Goal: Information Seeking & Learning: Learn about a topic

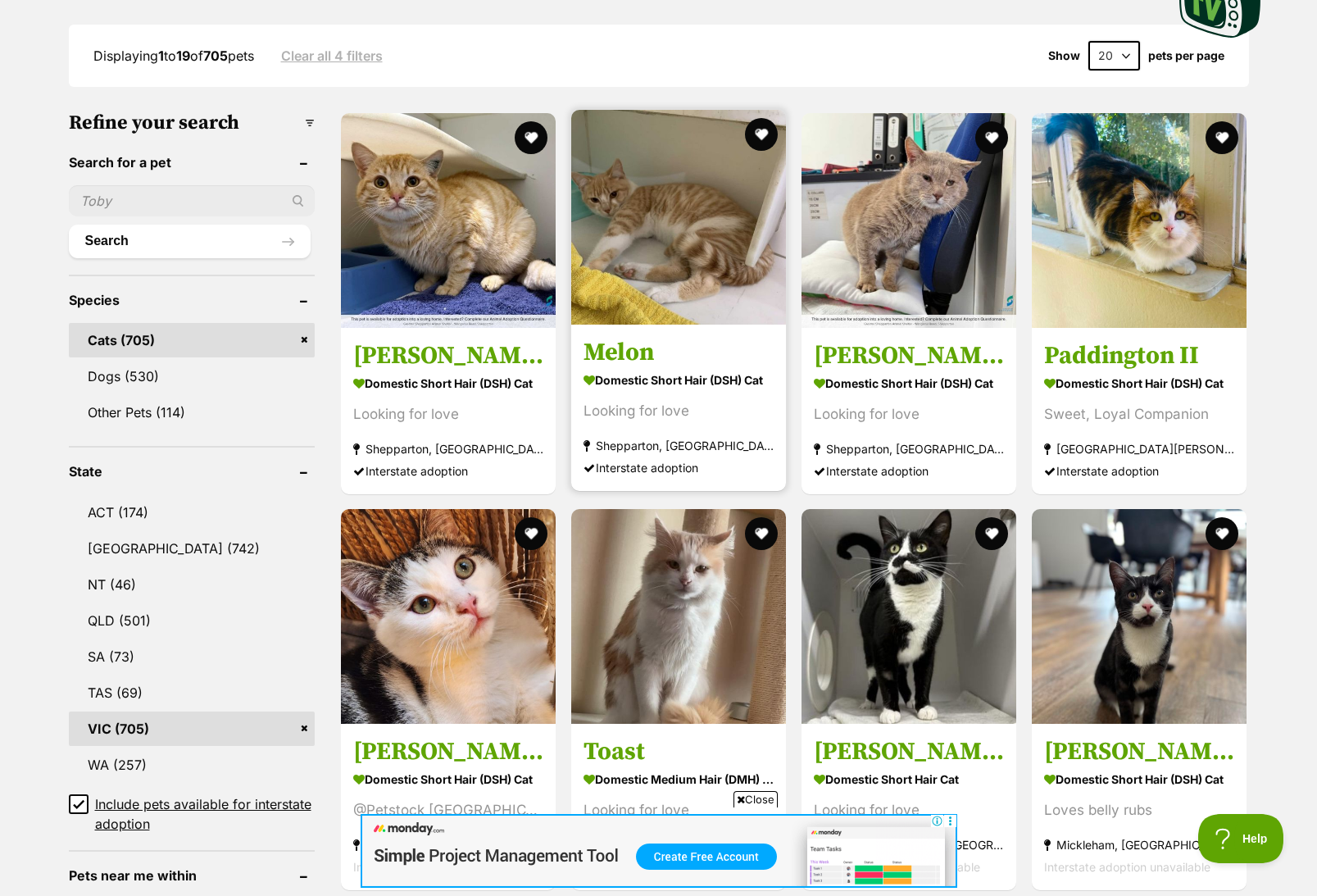
scroll to position [164, 0]
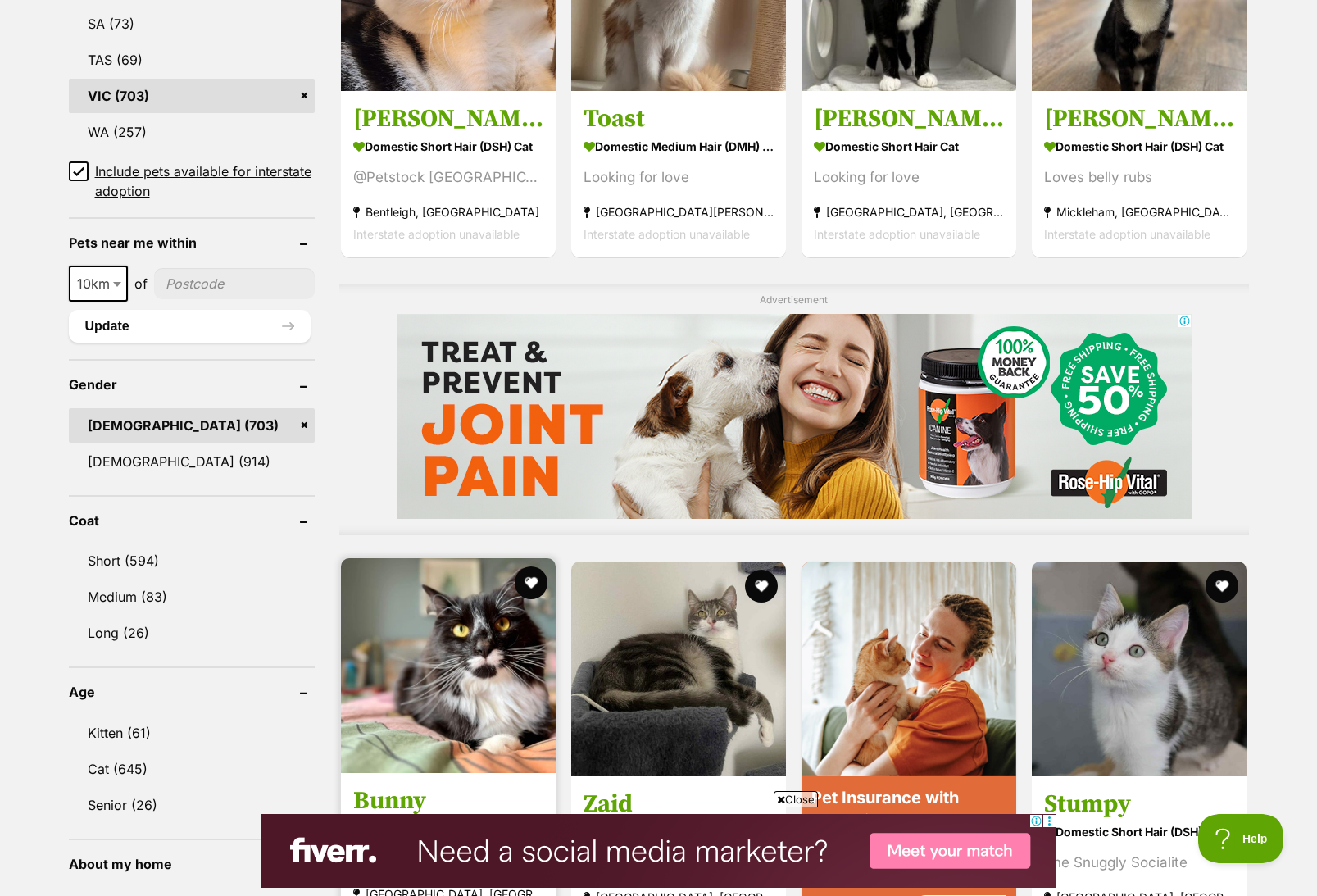
scroll to position [1066, 0]
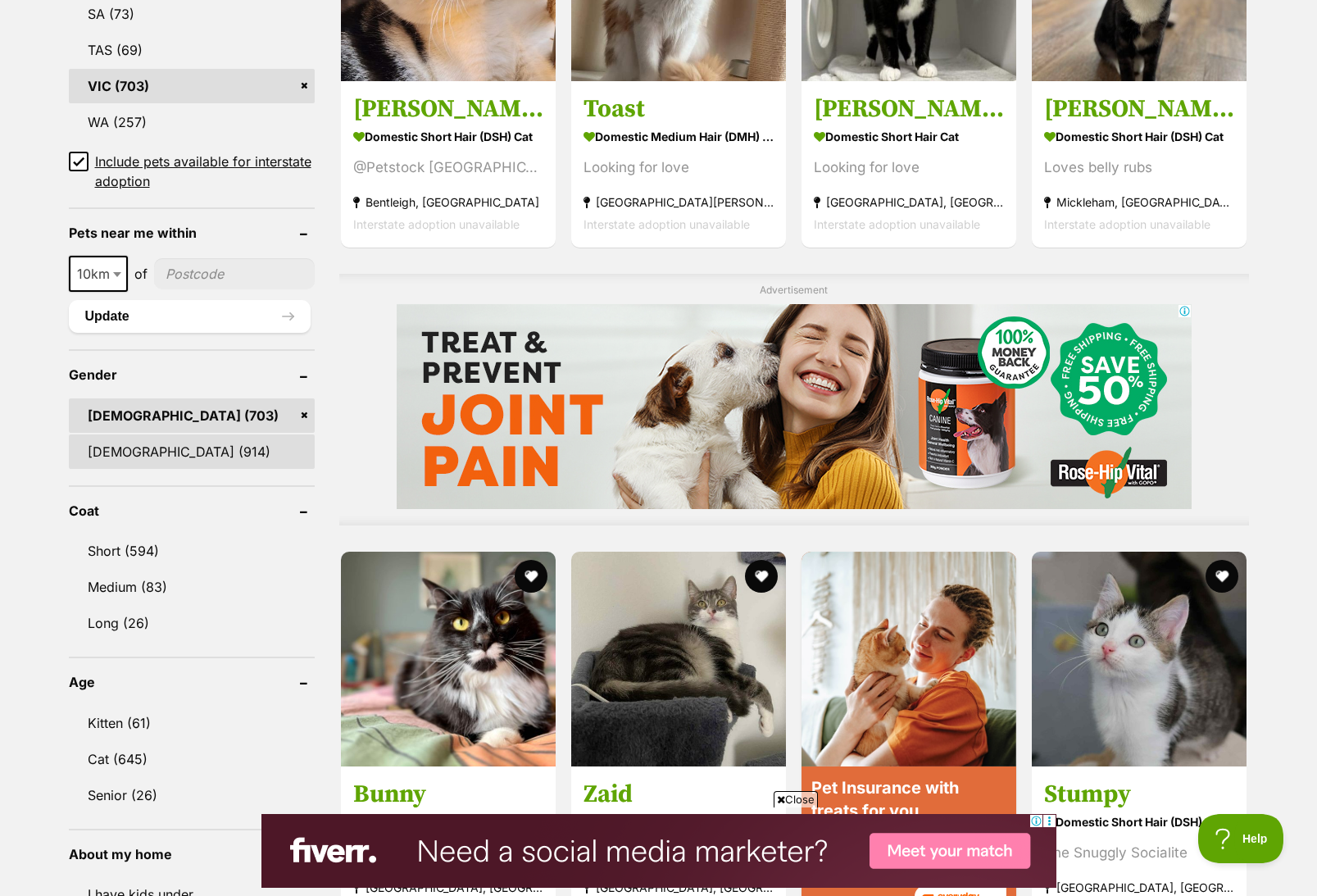
click at [145, 441] on link "[DEMOGRAPHIC_DATA] (914)" at bounding box center [192, 451] width 245 height 34
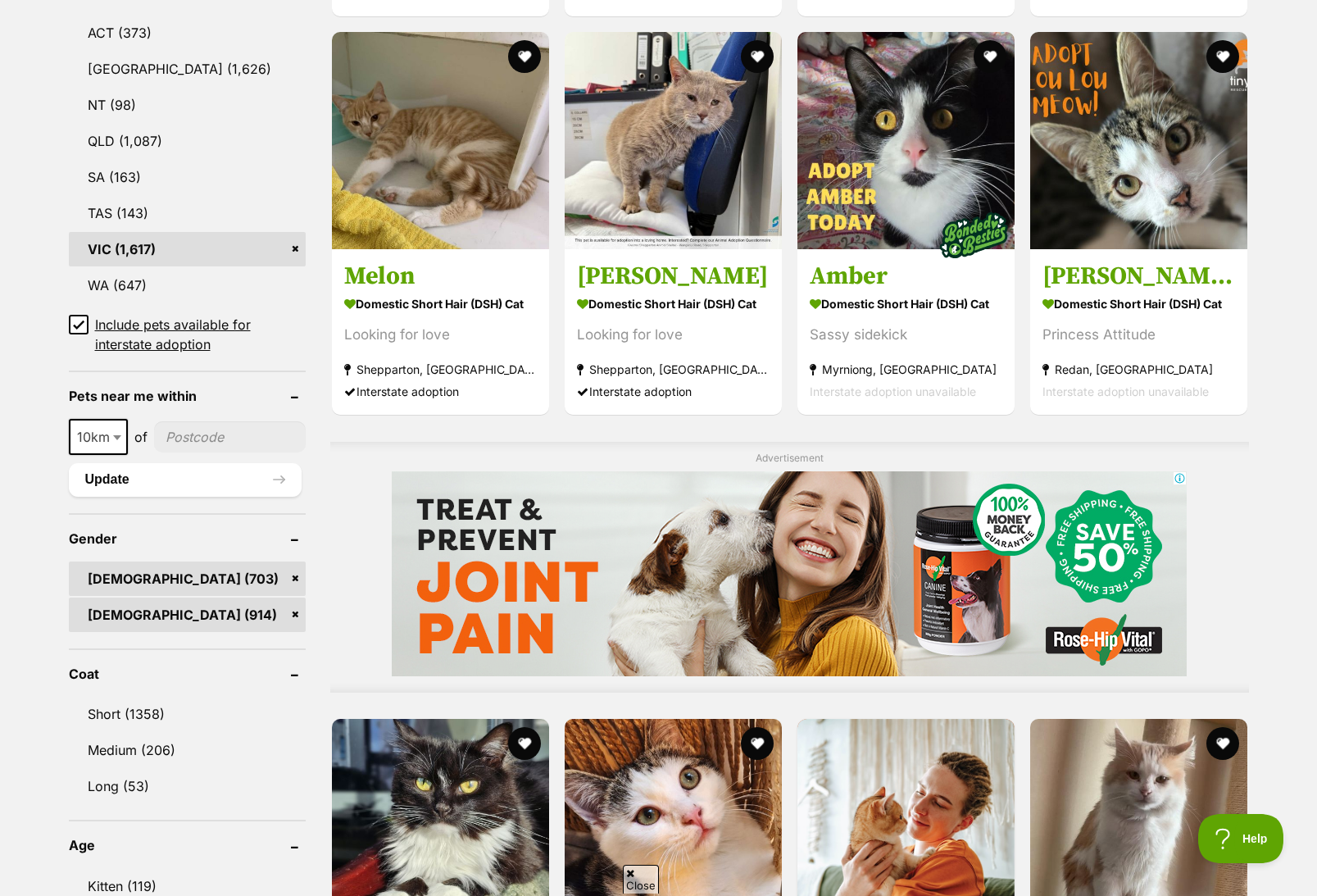
click at [293, 580] on link "[DEMOGRAPHIC_DATA] (703)" at bounding box center [187, 578] width 237 height 34
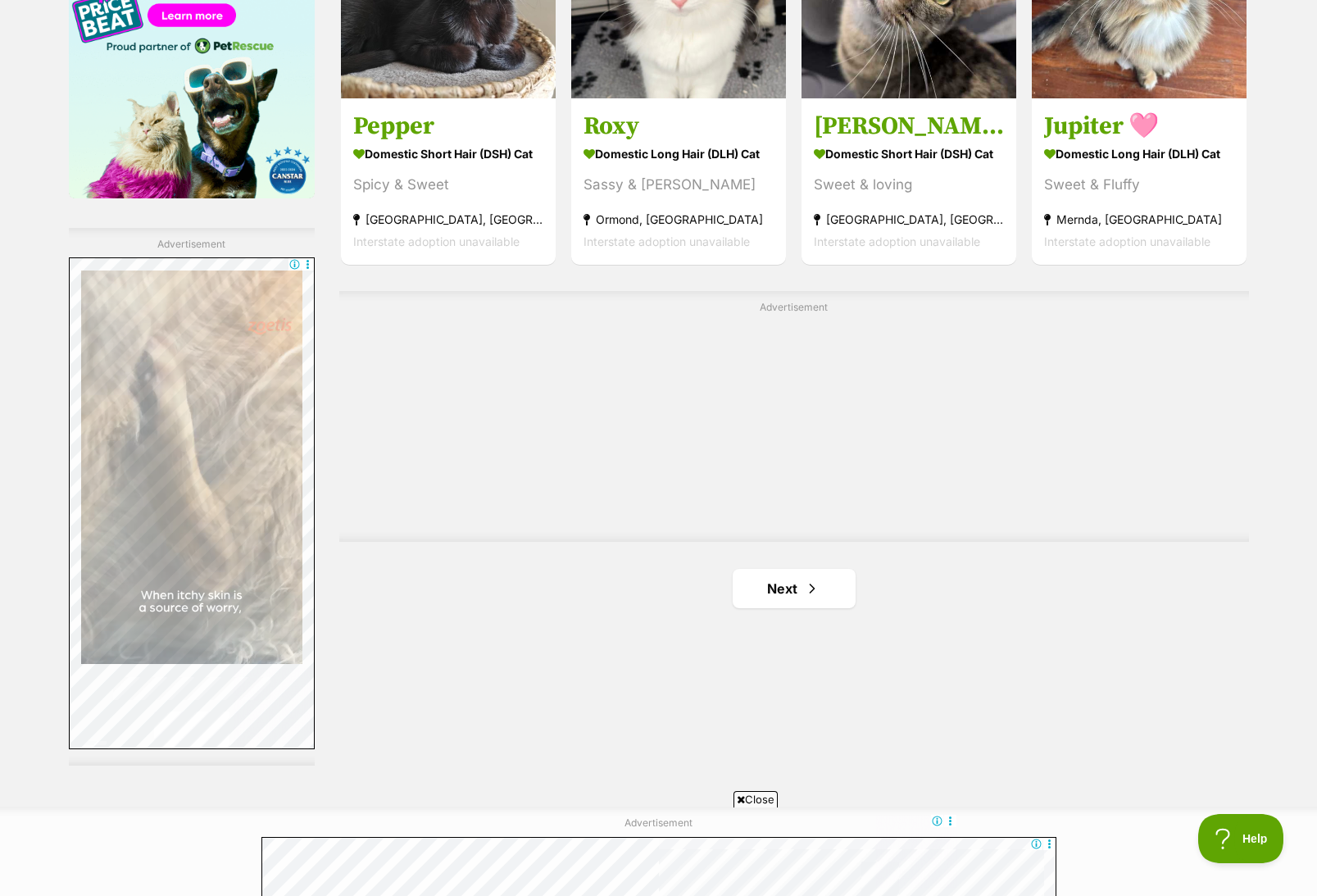
scroll to position [2705, 0]
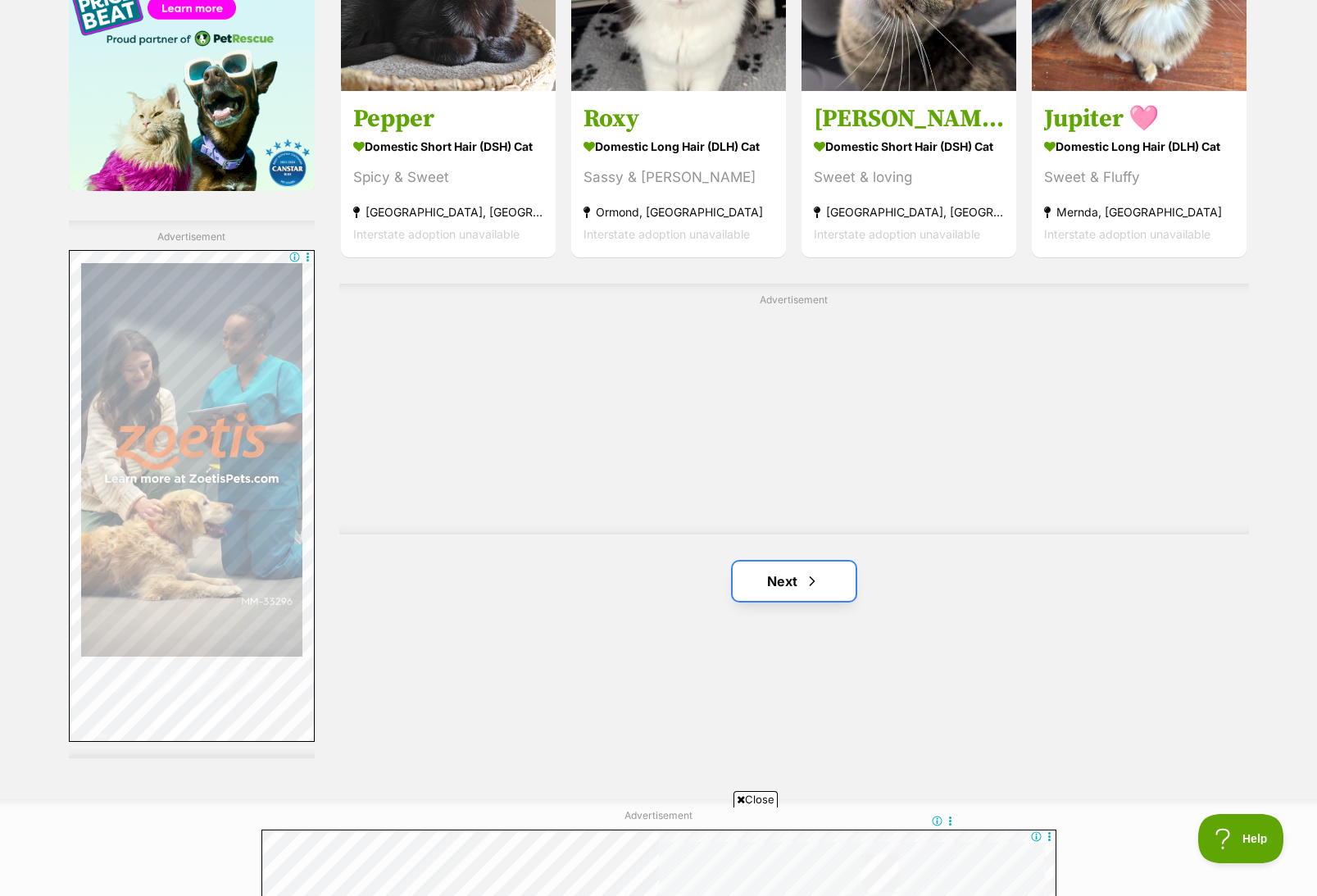
click at [807, 578] on span "Next page" at bounding box center [812, 580] width 17 height 19
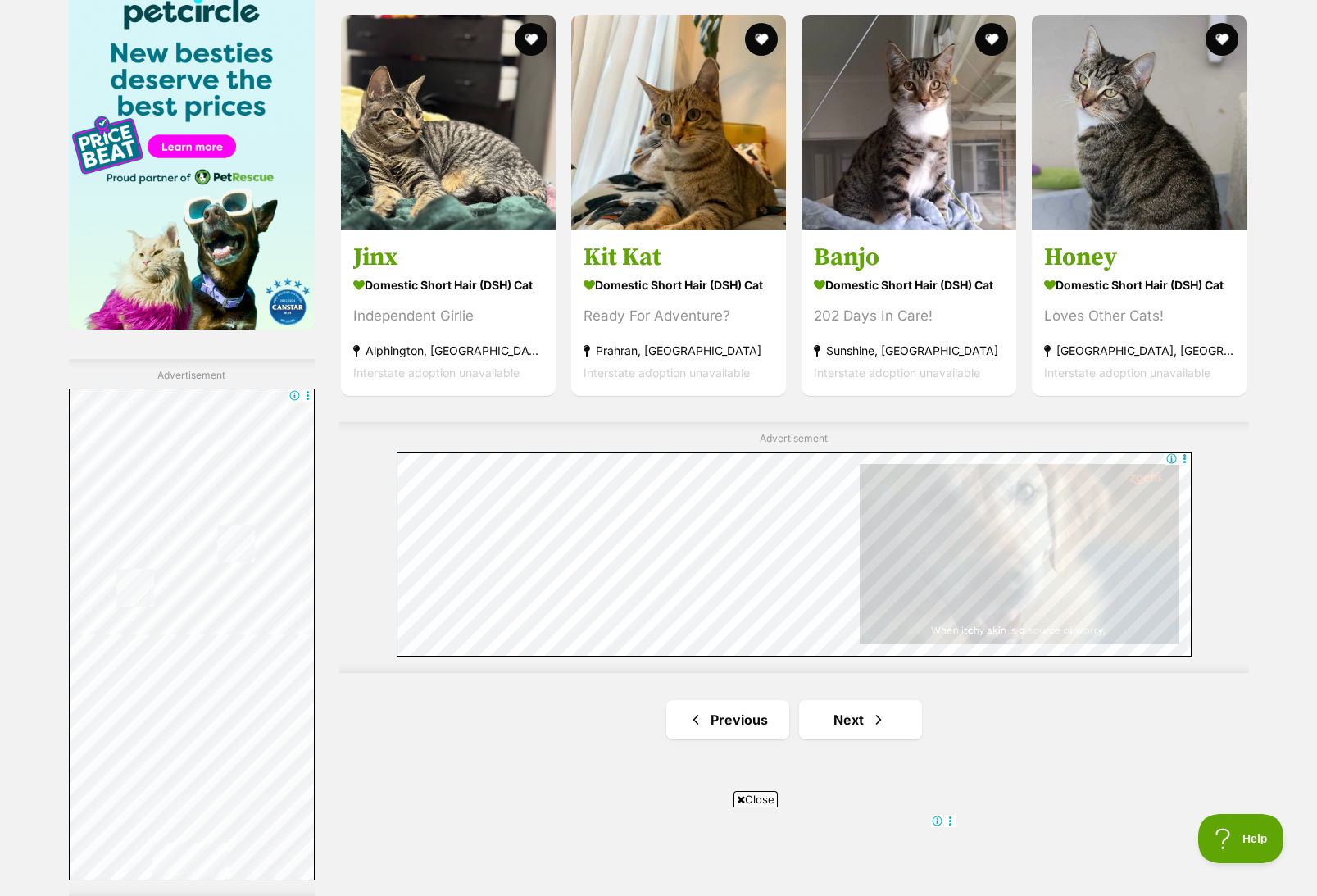
scroll to position [2787, 0]
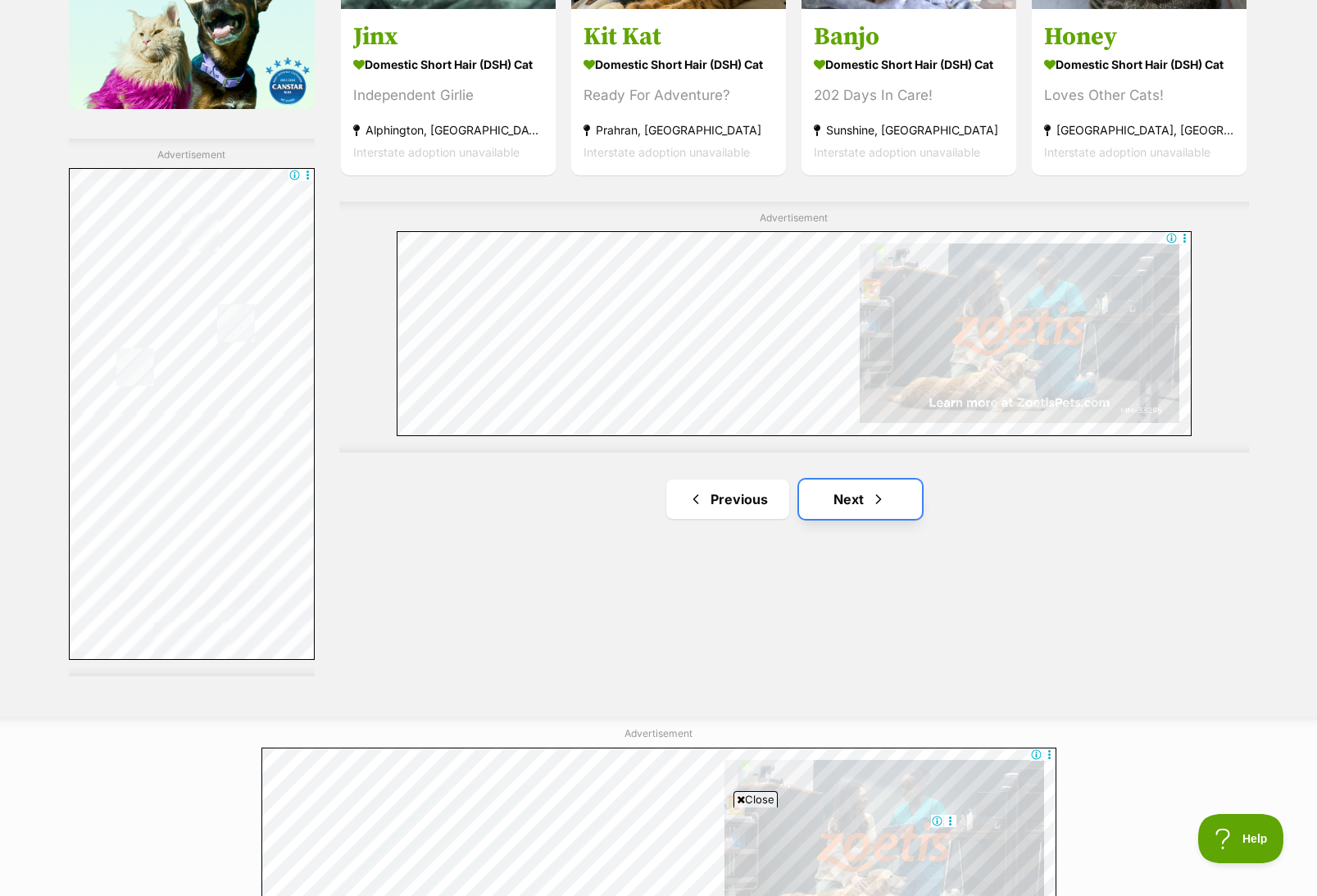
click at [849, 507] on link "Next" at bounding box center [860, 499] width 123 height 40
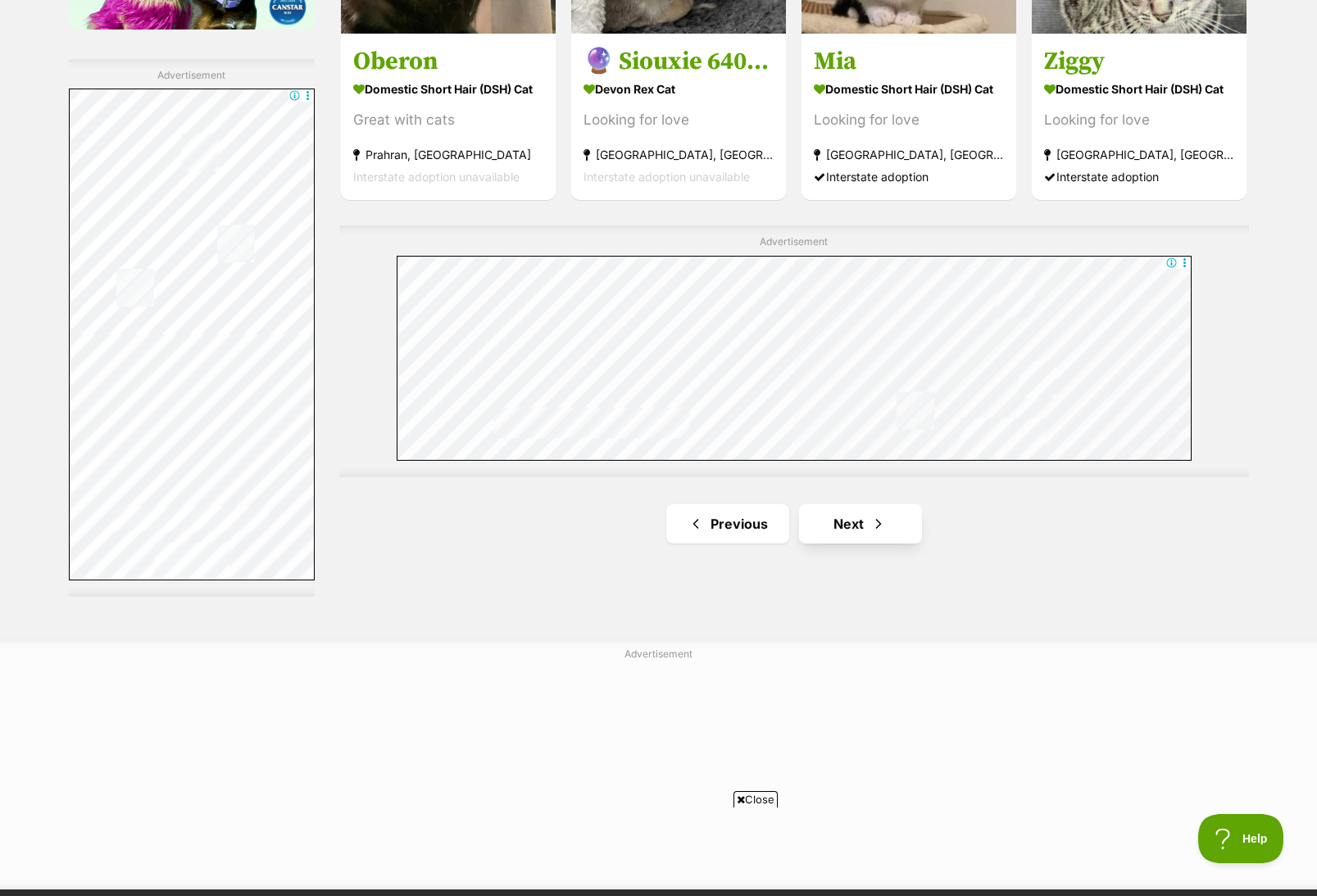
scroll to position [2869, 0]
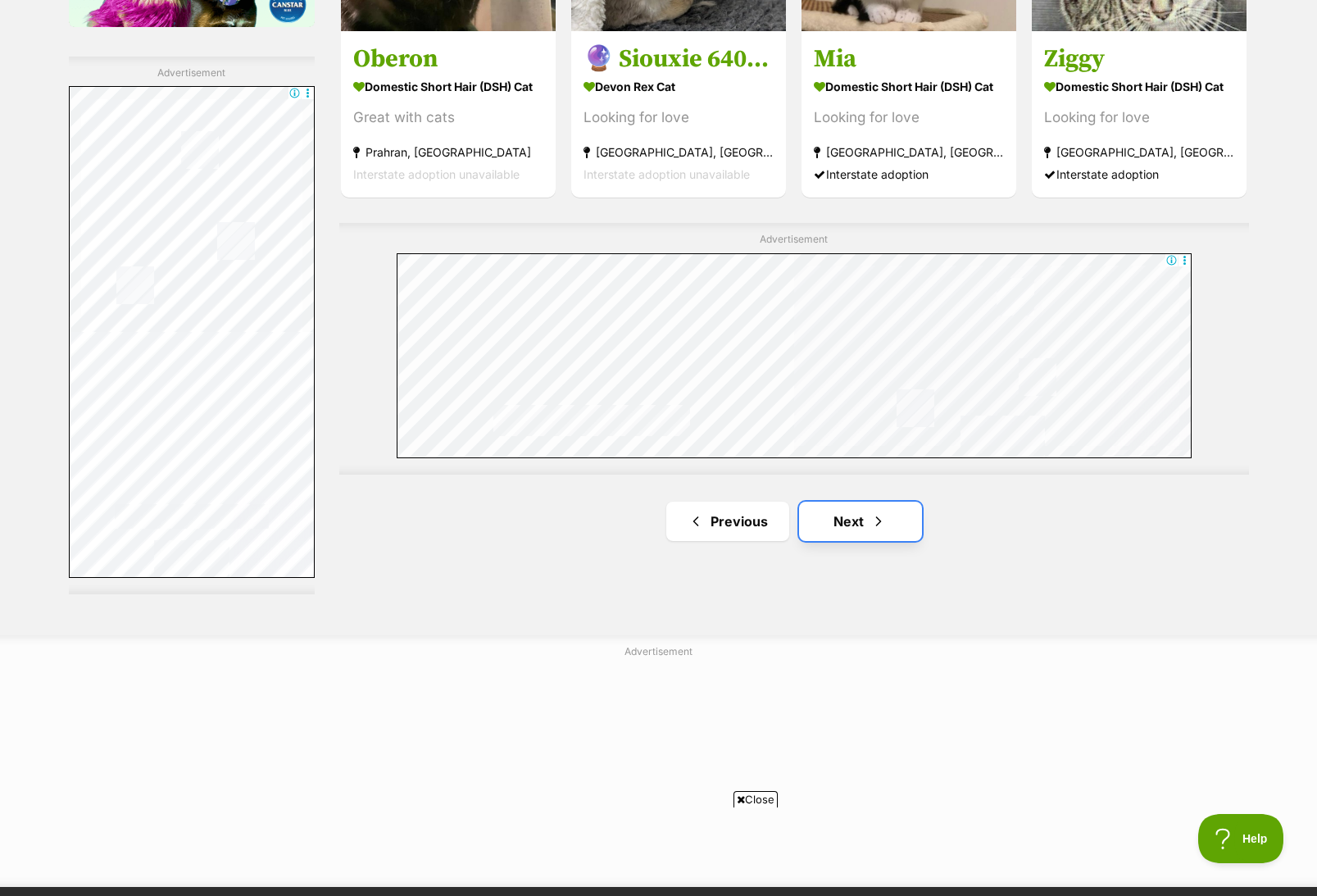
click at [834, 524] on link "Next" at bounding box center [860, 521] width 123 height 40
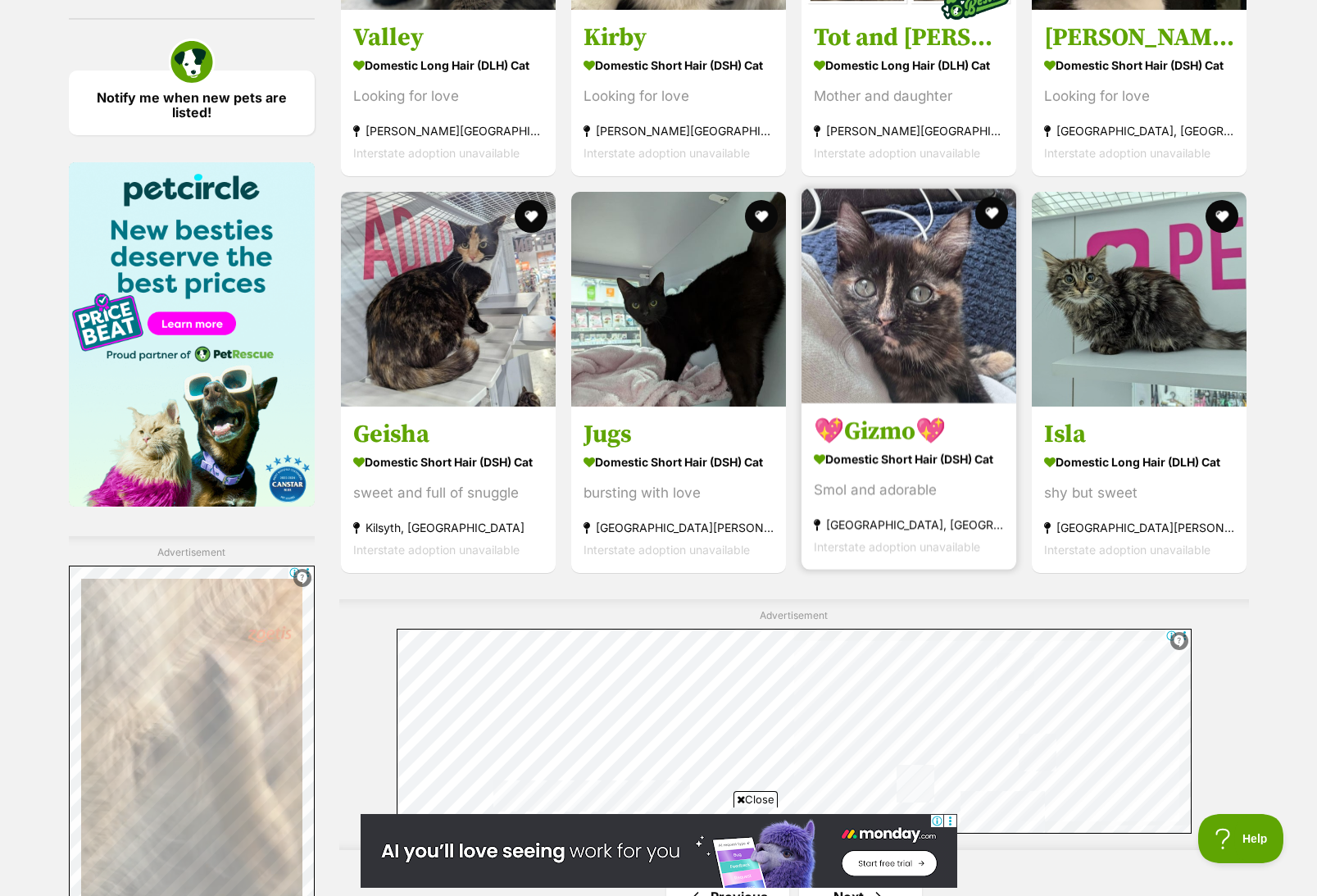
scroll to position [3032, 0]
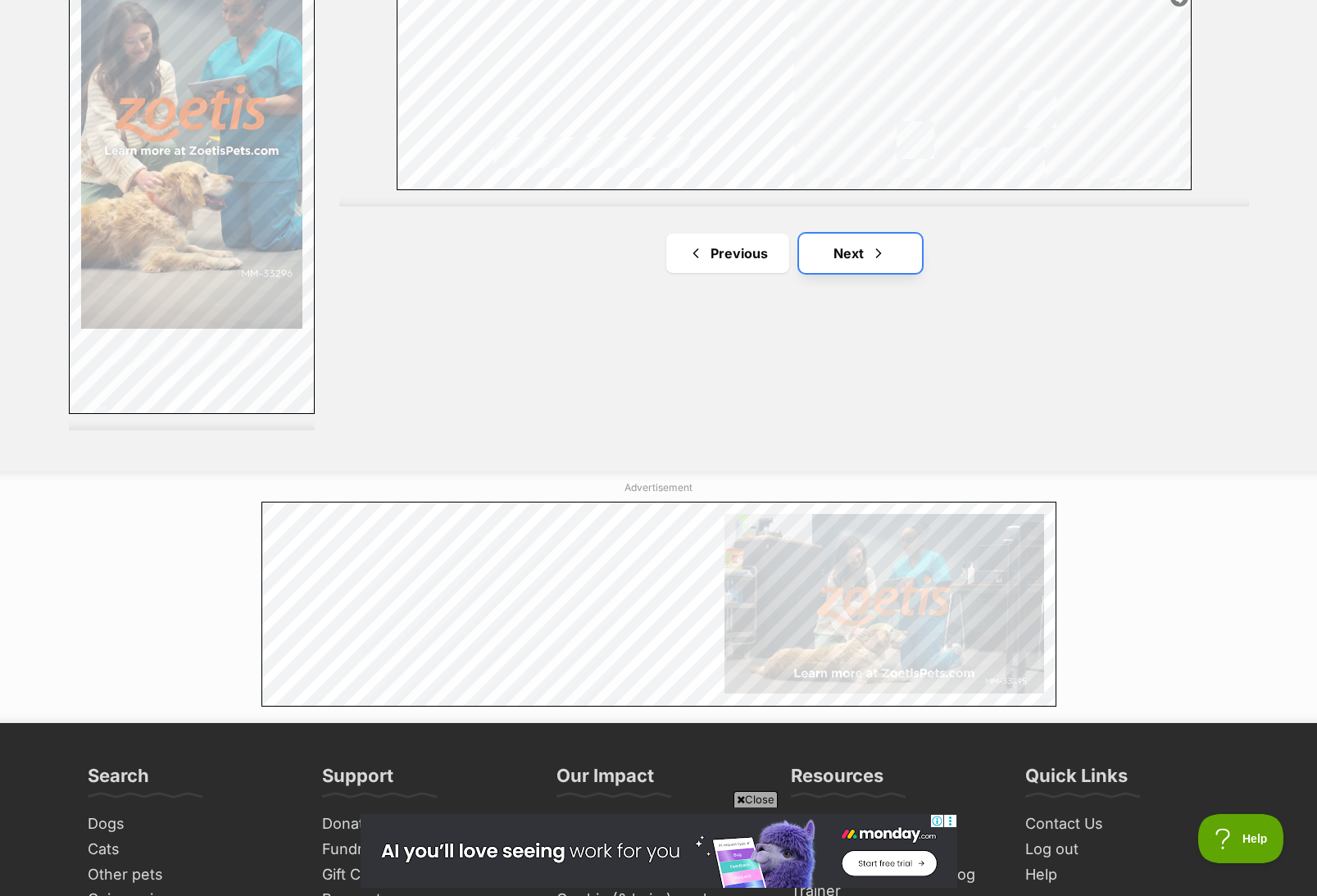
click at [867, 242] on link "Next" at bounding box center [860, 253] width 123 height 40
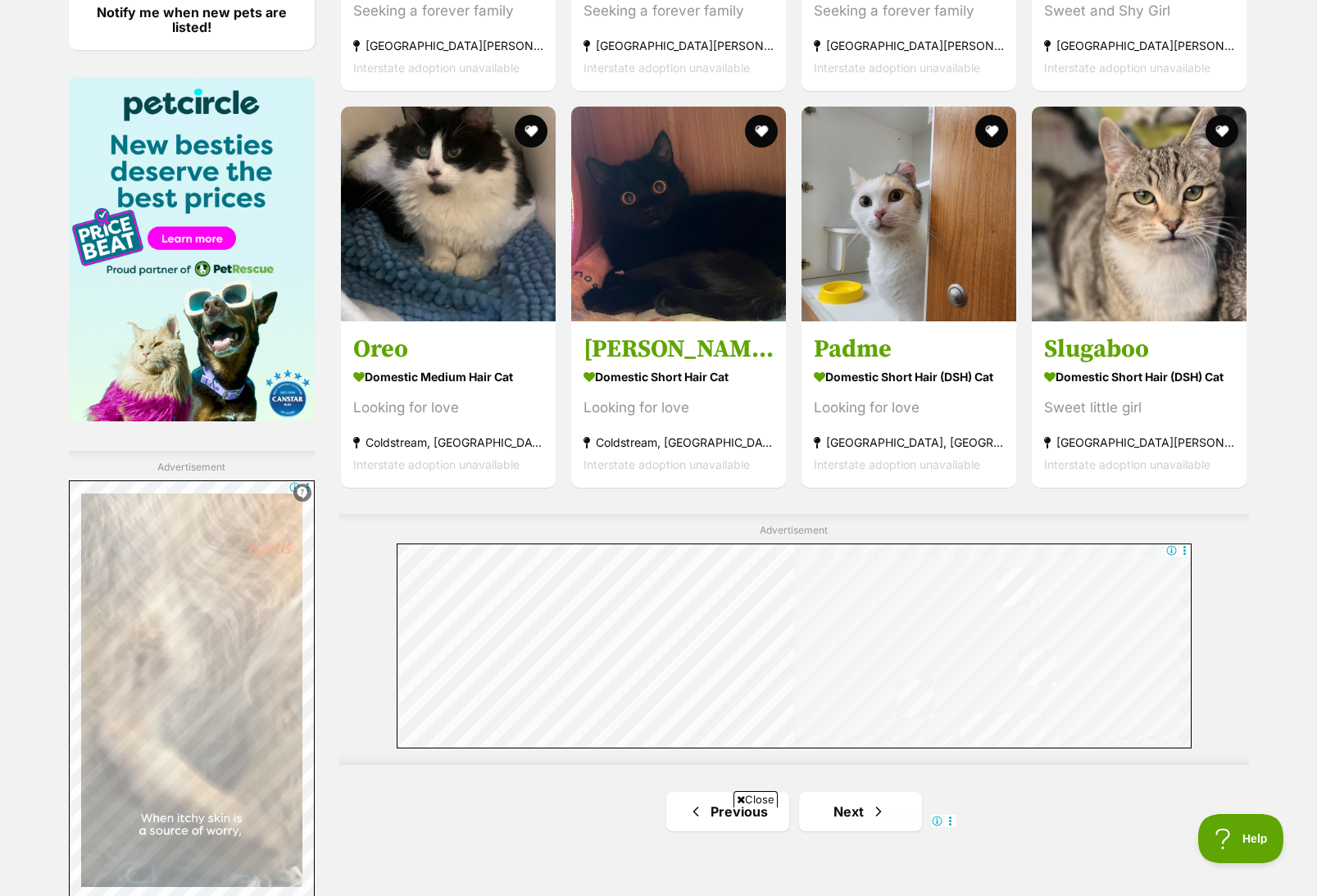
scroll to position [2622, 0]
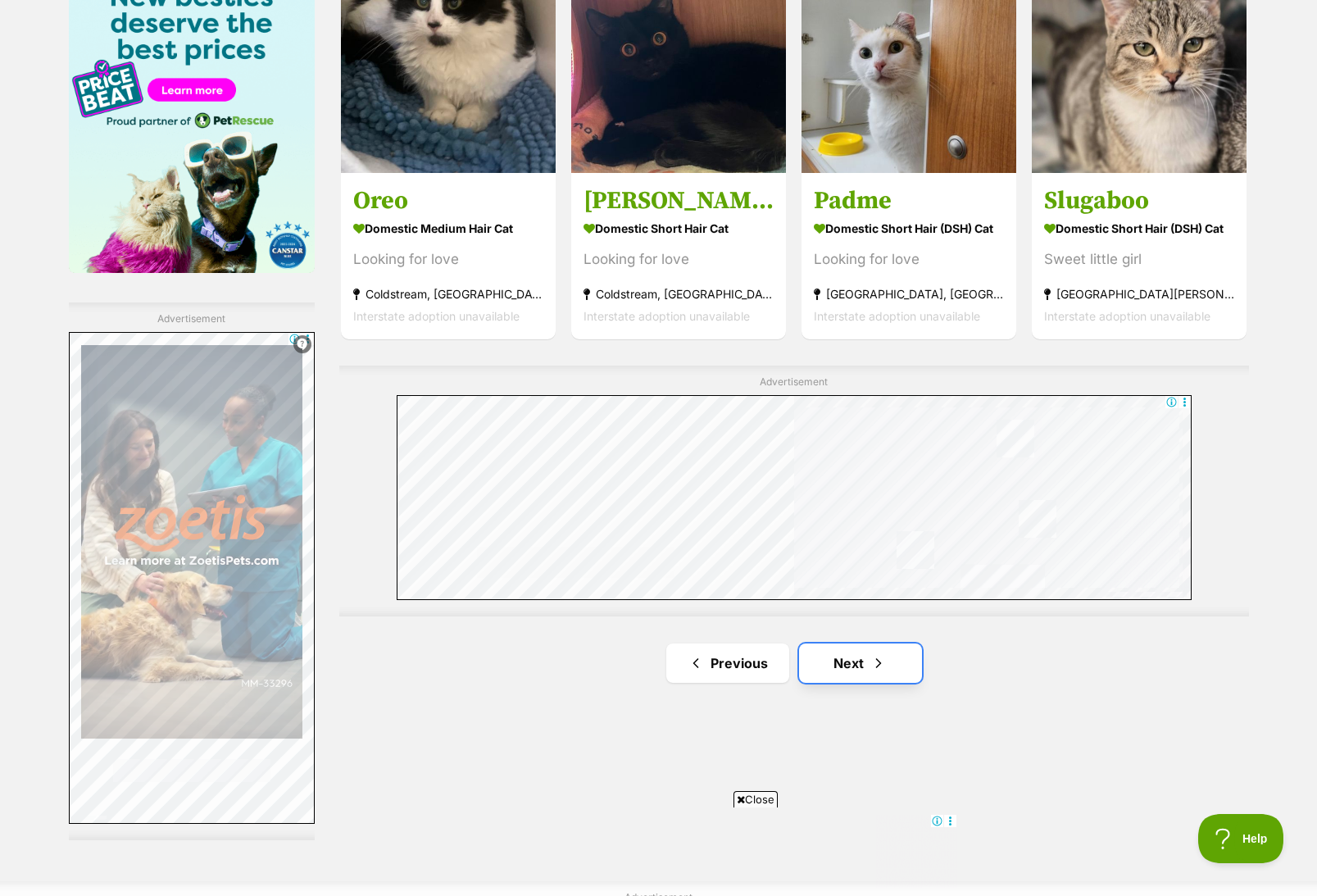
click at [831, 669] on link "Next" at bounding box center [860, 663] width 123 height 40
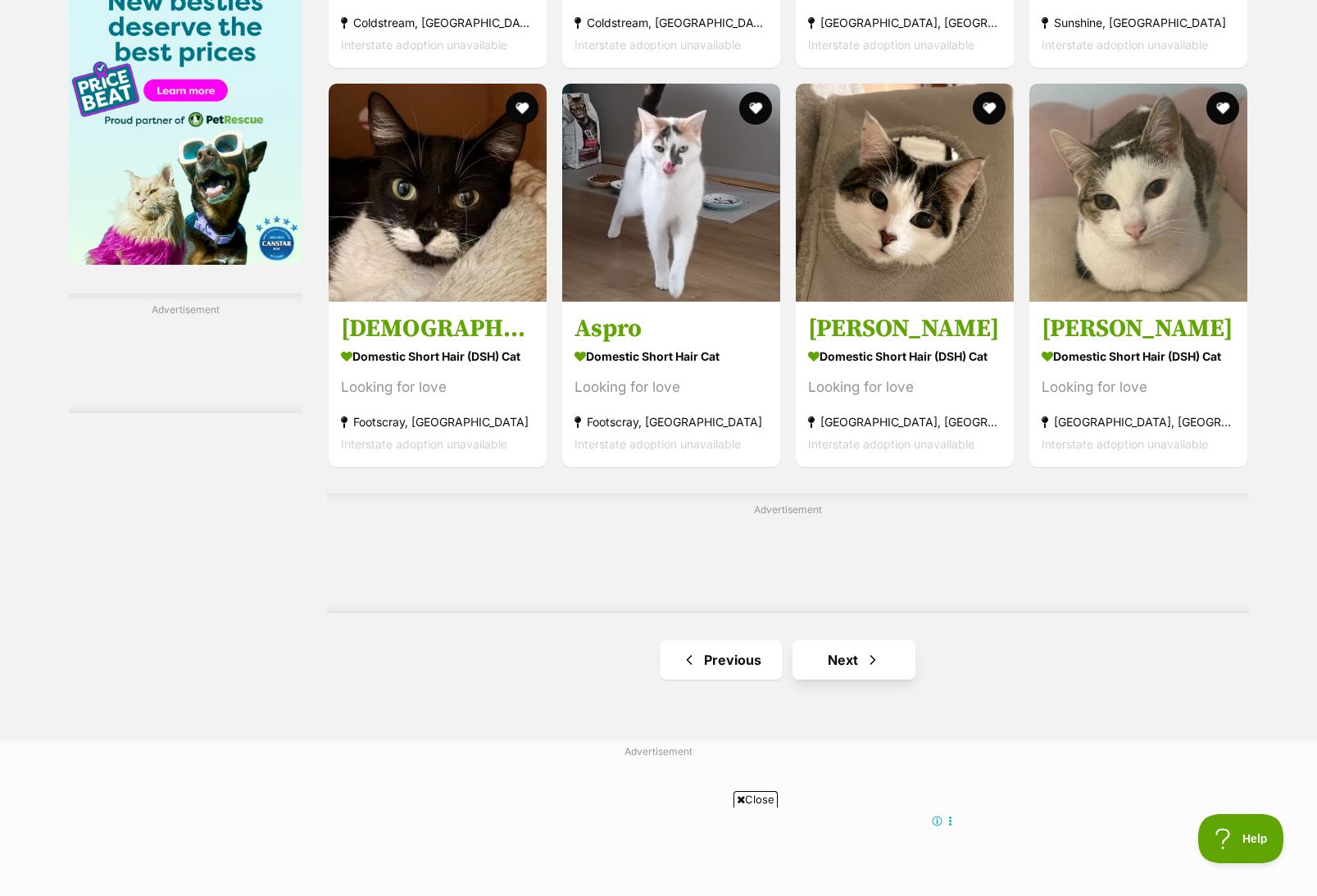
scroll to position [2622, 0]
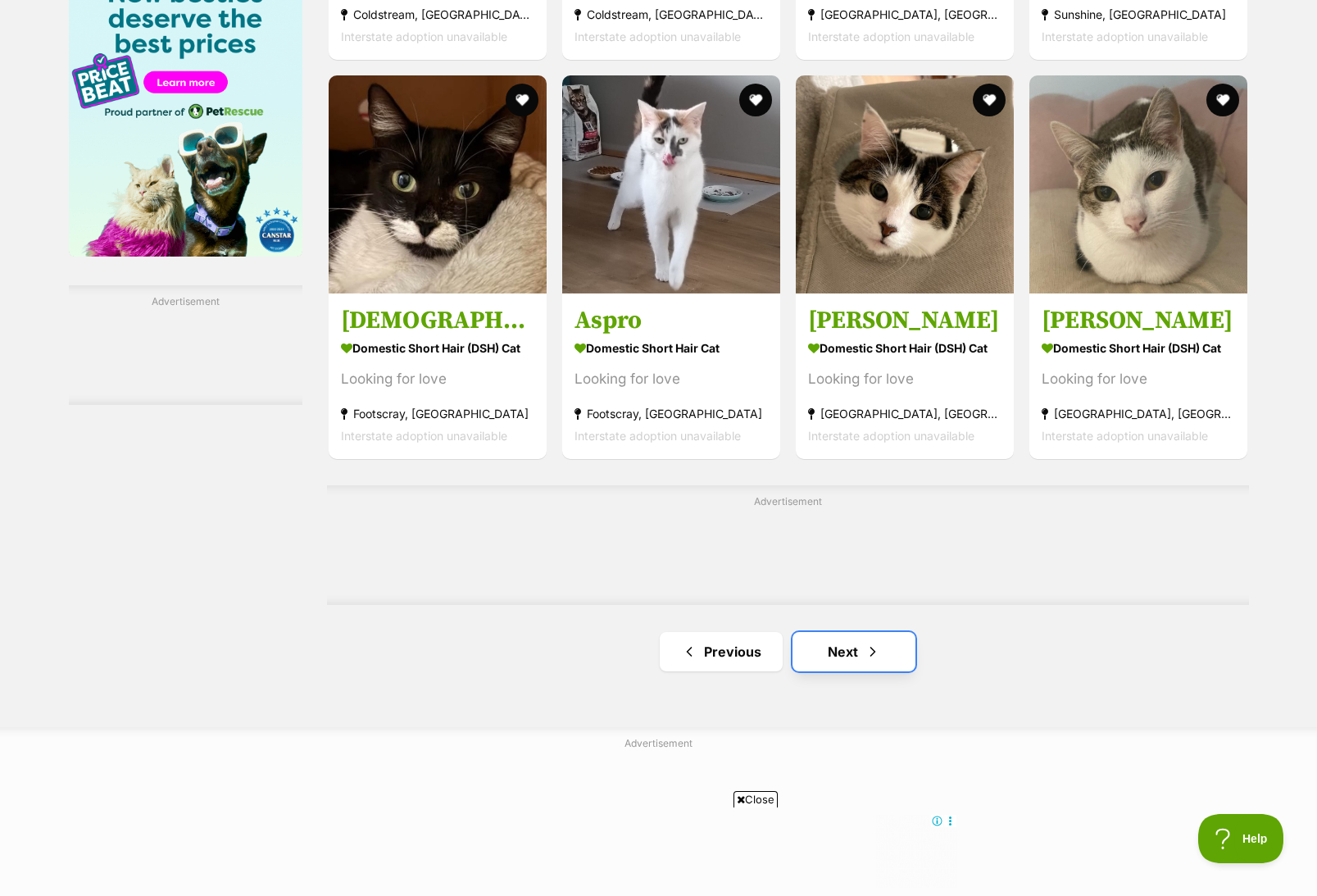
click at [886, 639] on link "Next" at bounding box center [854, 651] width 123 height 40
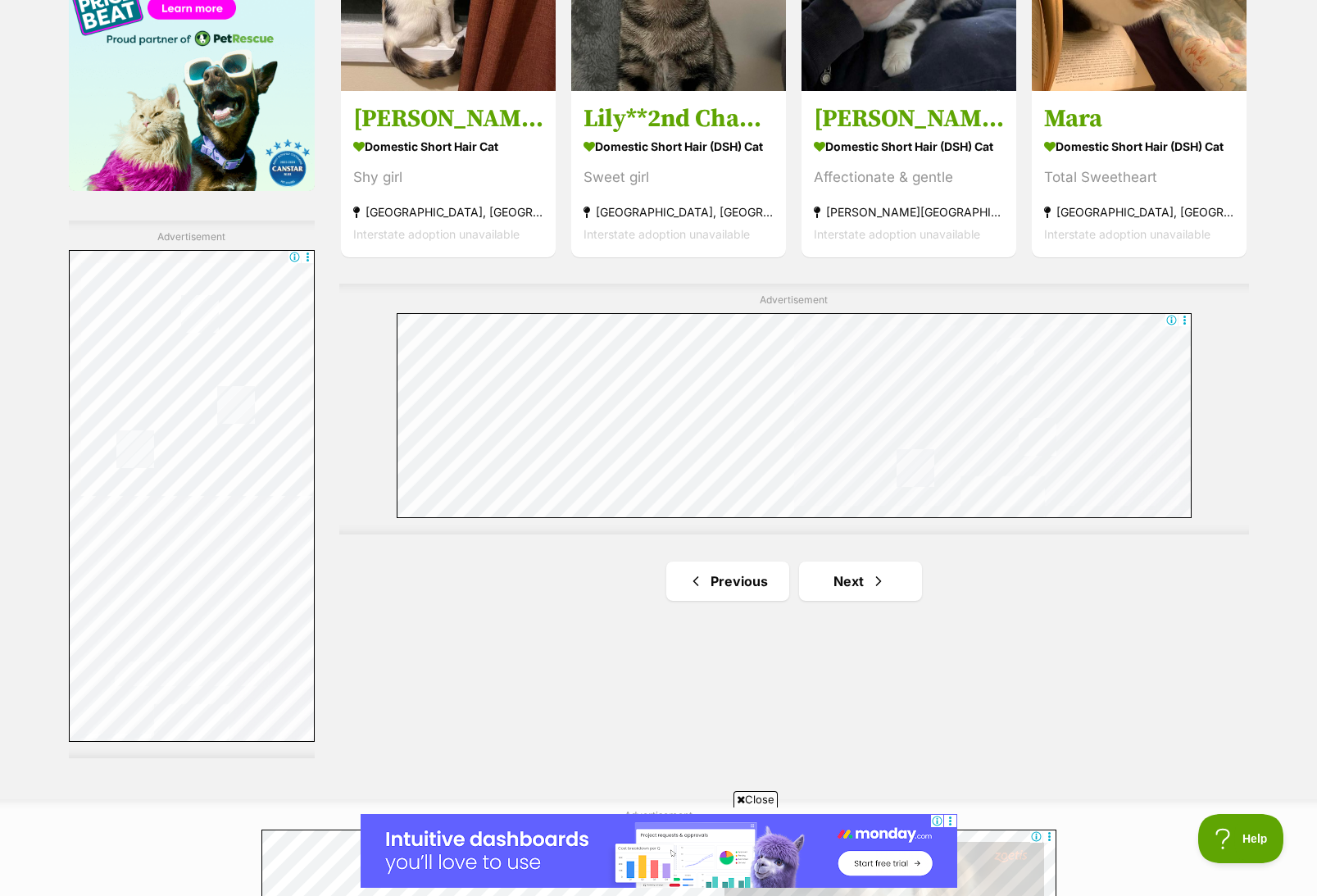
scroll to position [3032, 0]
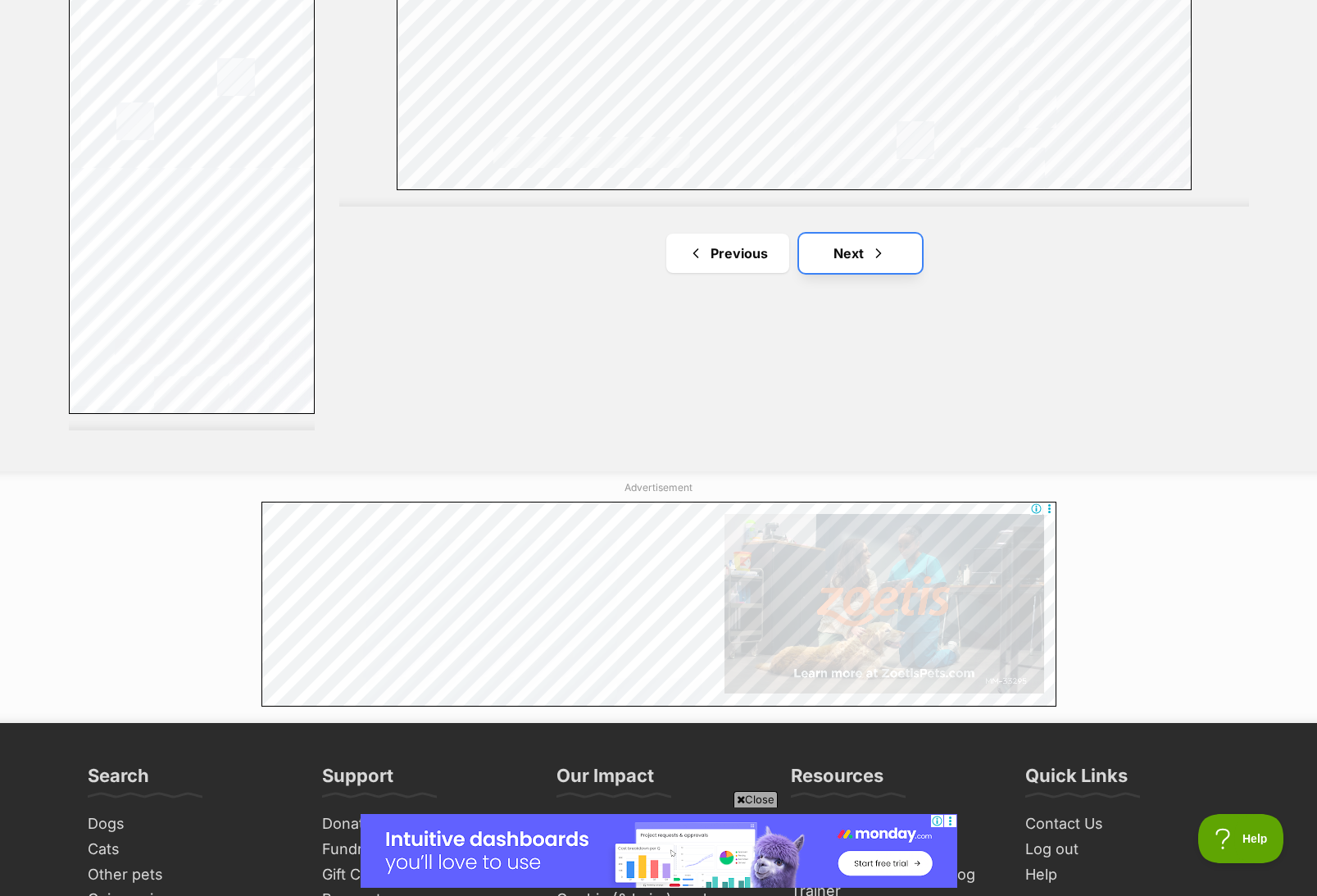
click at [840, 238] on link "Next" at bounding box center [860, 253] width 123 height 40
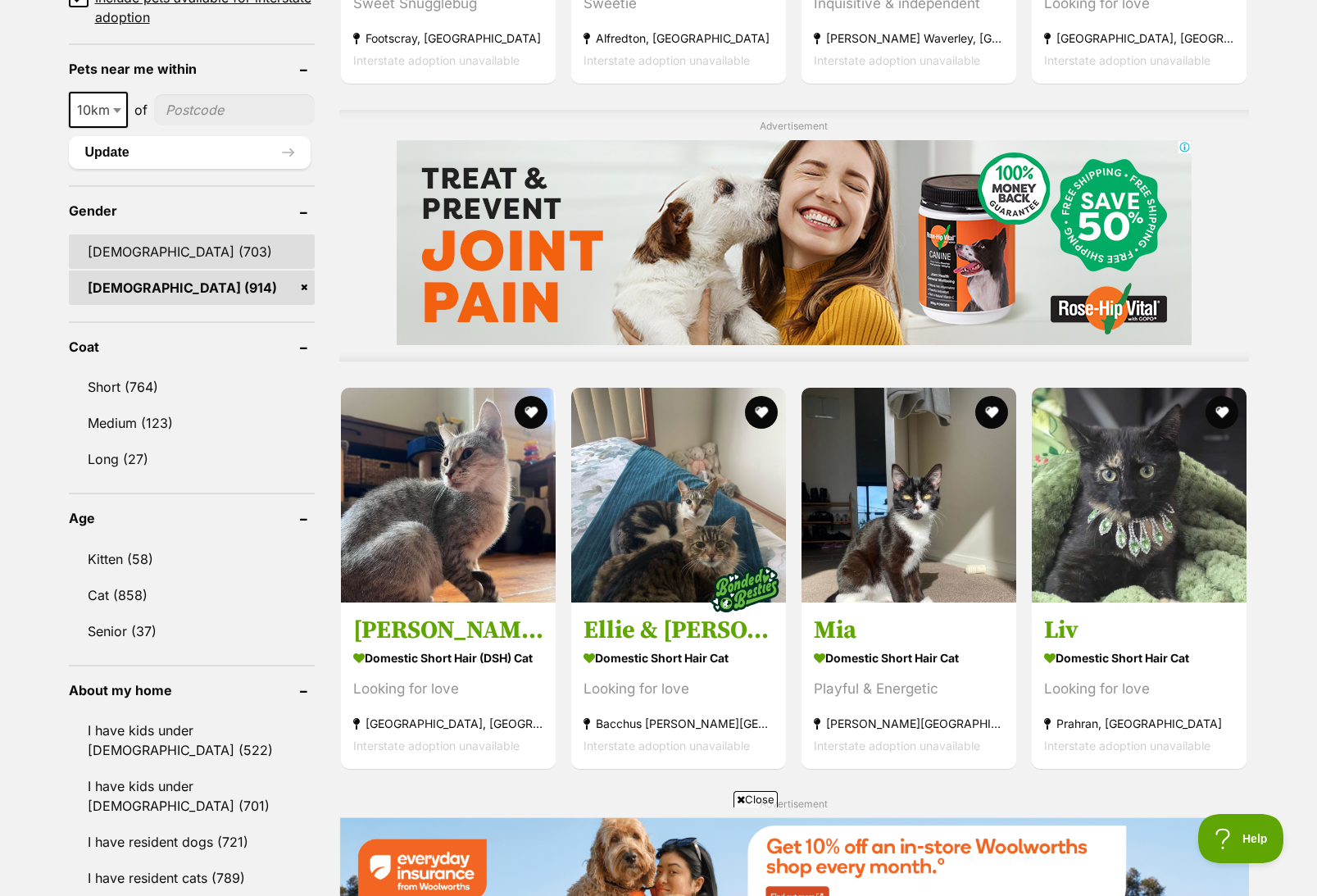
click at [111, 253] on link "Male (703)" at bounding box center [192, 251] width 245 height 34
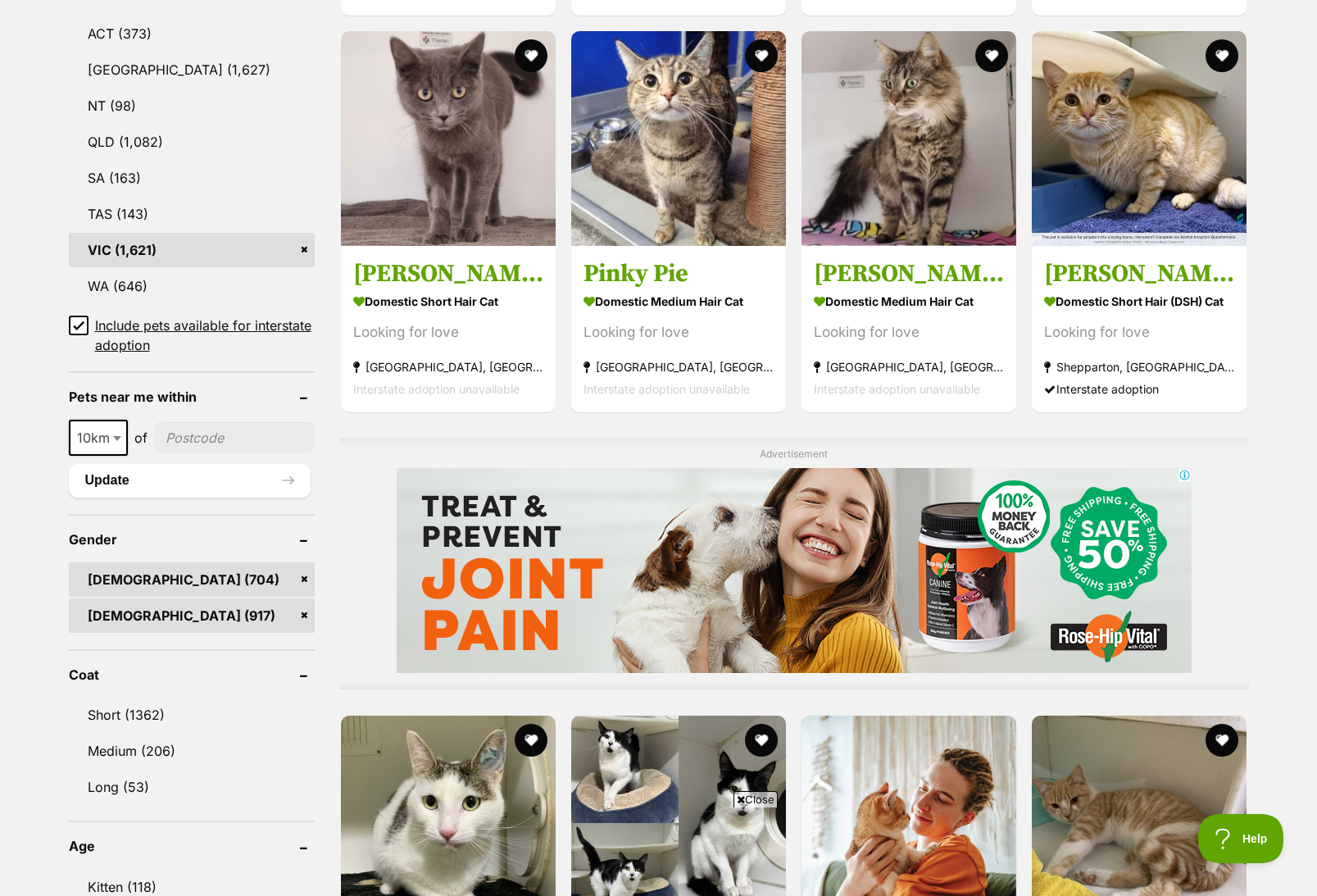
scroll to position [902, 0]
click at [303, 619] on link "[DEMOGRAPHIC_DATA] (917)" at bounding box center [192, 614] width 245 height 34
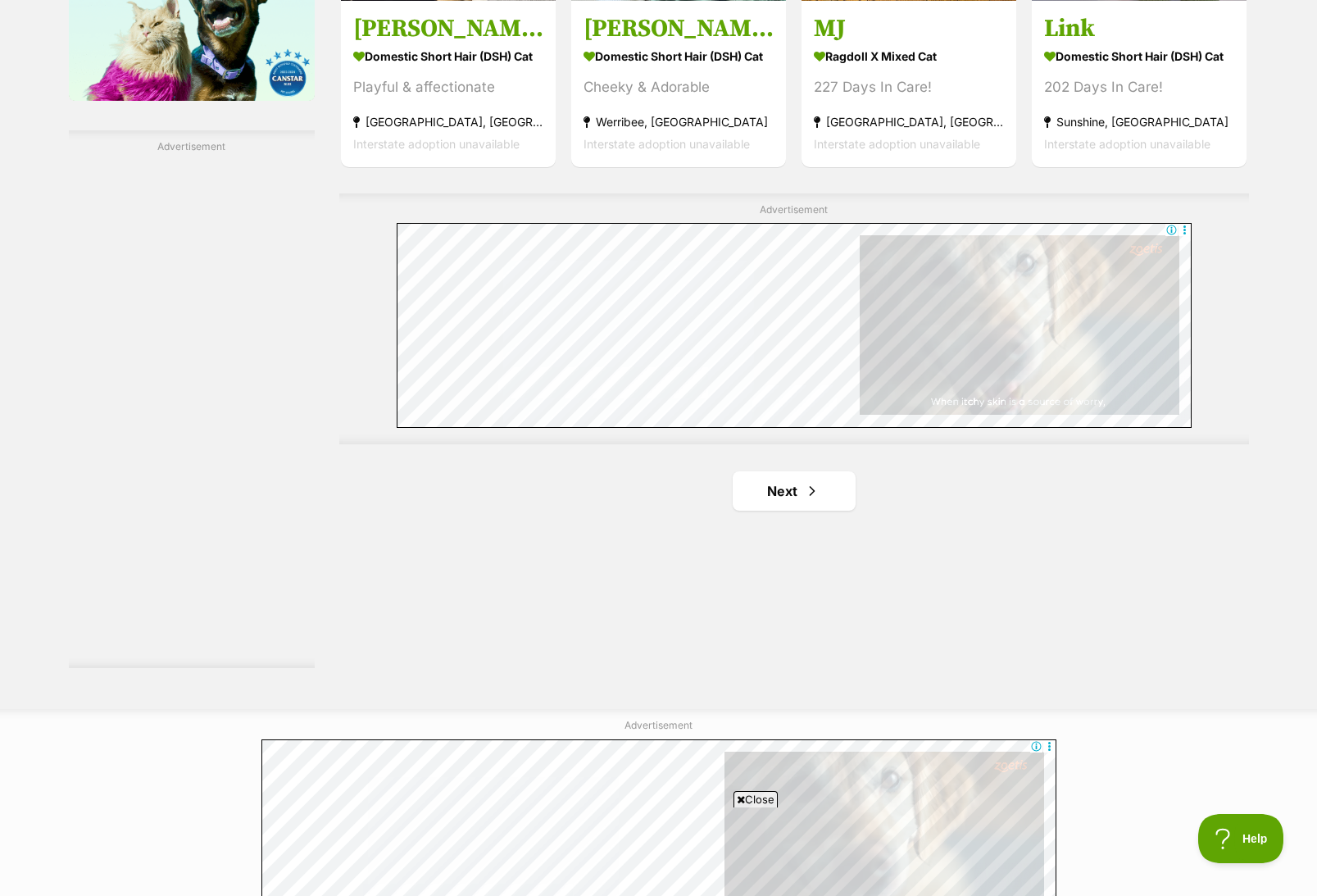
scroll to position [2787, 0]
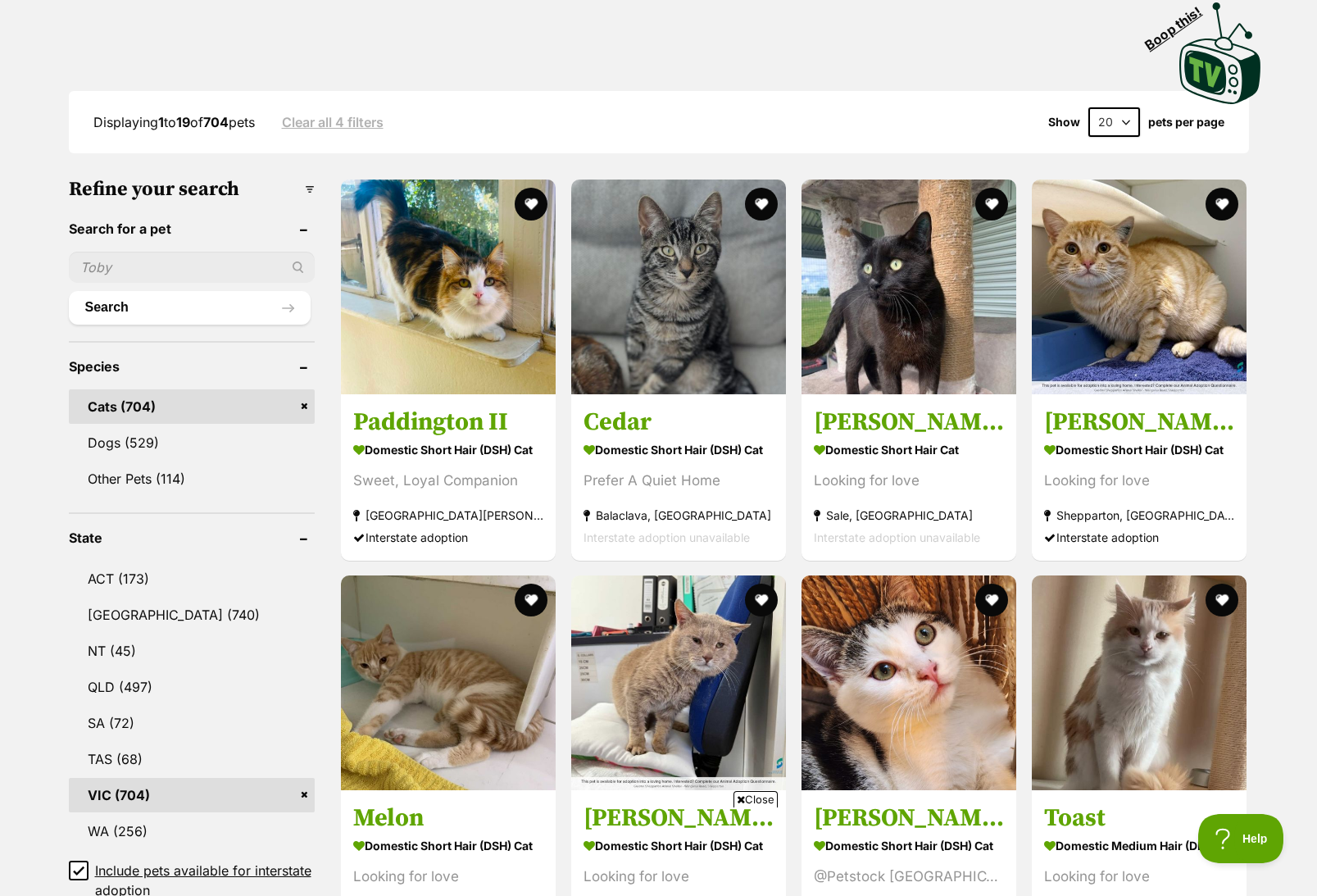
scroll to position [328, 0]
